Goal: Find specific page/section: Find specific page/section

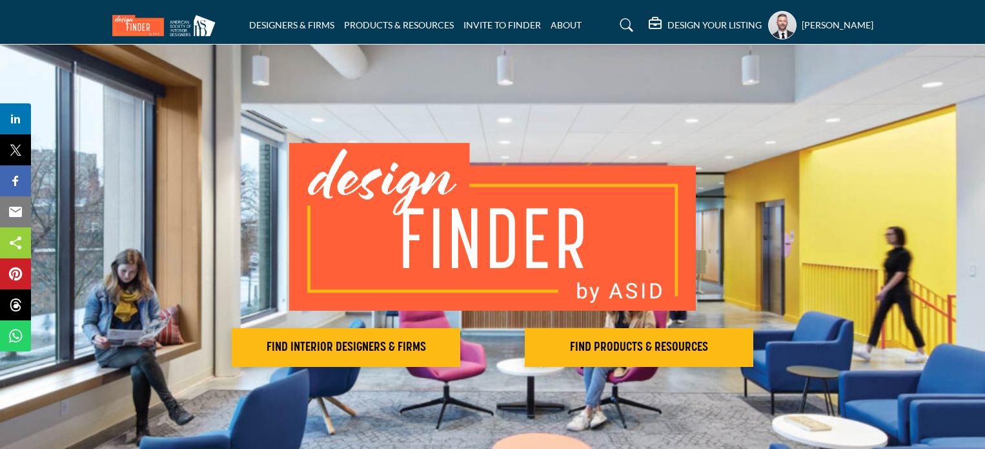
click at [266, 19] on link "DESIGNERS & FIRMS" at bounding box center [291, 24] width 85 height 11
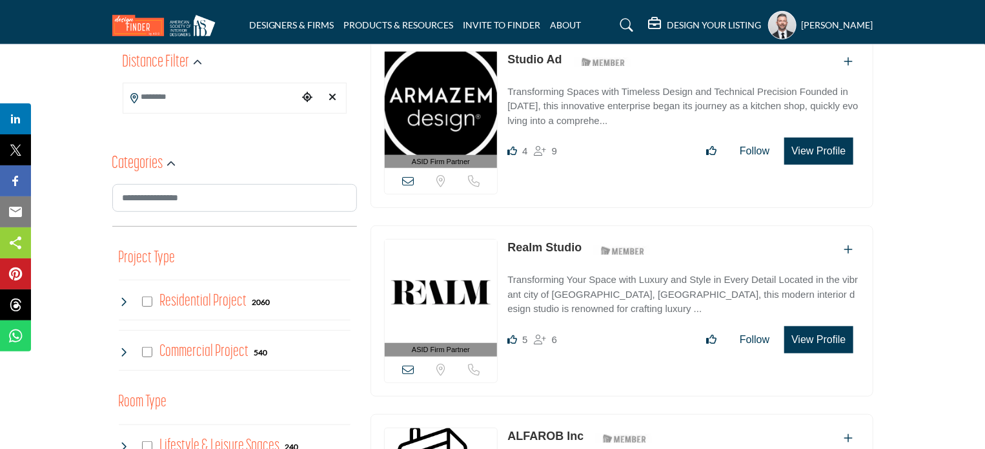
scroll to position [387, 0]
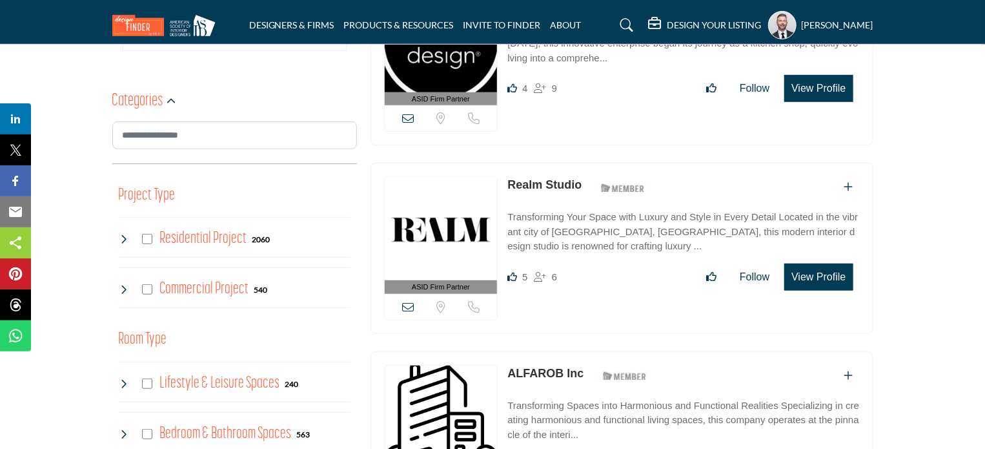
click at [119, 244] on icon at bounding box center [124, 239] width 10 height 10
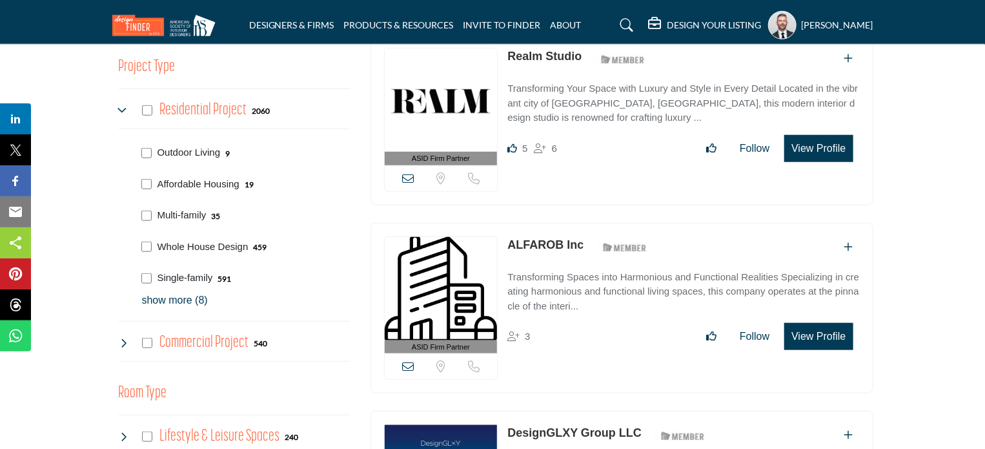
scroll to position [452, 0]
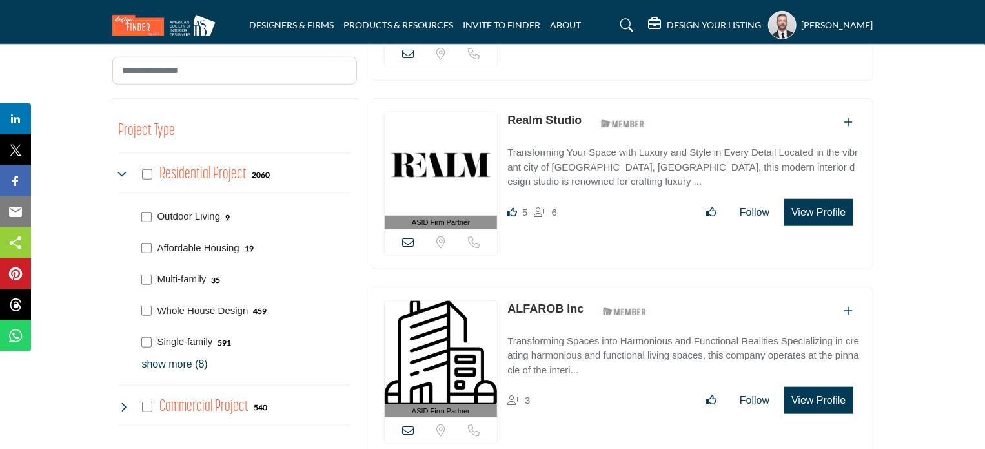
drag, startPoint x: 149, startPoint y: 10, endPoint x: 152, endPoint y: 20, distance: 10.6
click at [148, 12] on nav "DESIGNERS & FIRMS PRODUCTS & RESOURCES INVITE TO FINDER ABOUT" at bounding box center [492, 24] width 985 height 37
click at [152, 20] on img at bounding box center [167, 25] width 110 height 21
